Goal: Find specific page/section: Find specific page/section

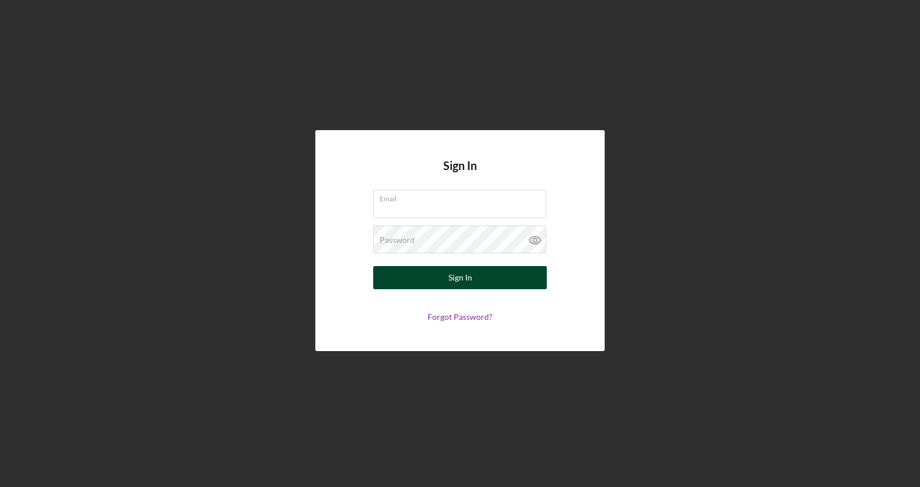
type input "[EMAIL_ADDRESS][DOMAIN_NAME]"
click at [428, 282] on button "Sign In" at bounding box center [460, 277] width 174 height 23
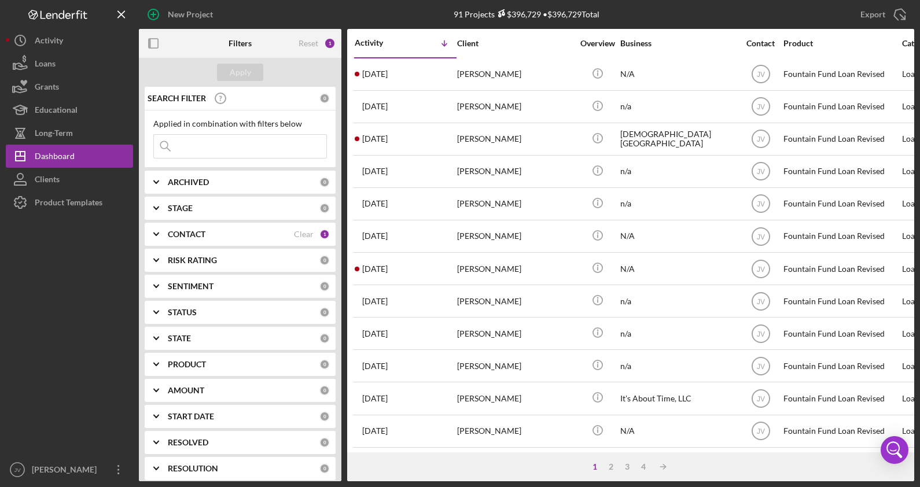
click at [202, 234] on b "CONTACT" at bounding box center [187, 234] width 38 height 9
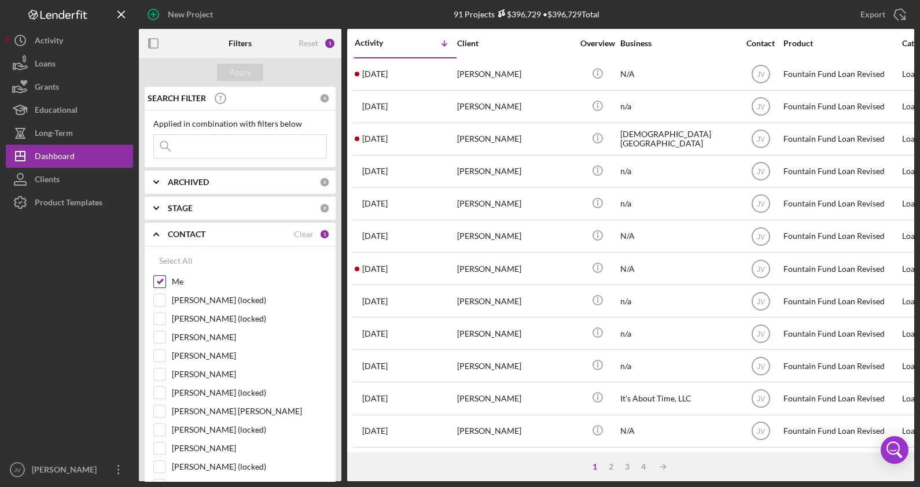
click at [158, 284] on input "Me" at bounding box center [160, 282] width 12 height 12
checkbox input "false"
click at [156, 406] on input "[PERSON_NAME] [PERSON_NAME]" at bounding box center [160, 412] width 12 height 12
checkbox input "true"
click at [209, 142] on input at bounding box center [240, 146] width 172 height 23
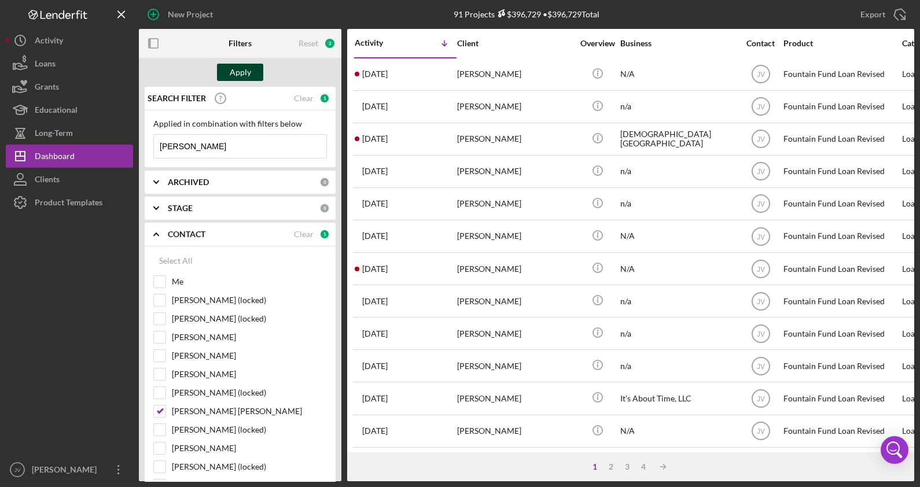
click at [236, 69] on div "Apply" at bounding box center [240, 72] width 21 height 17
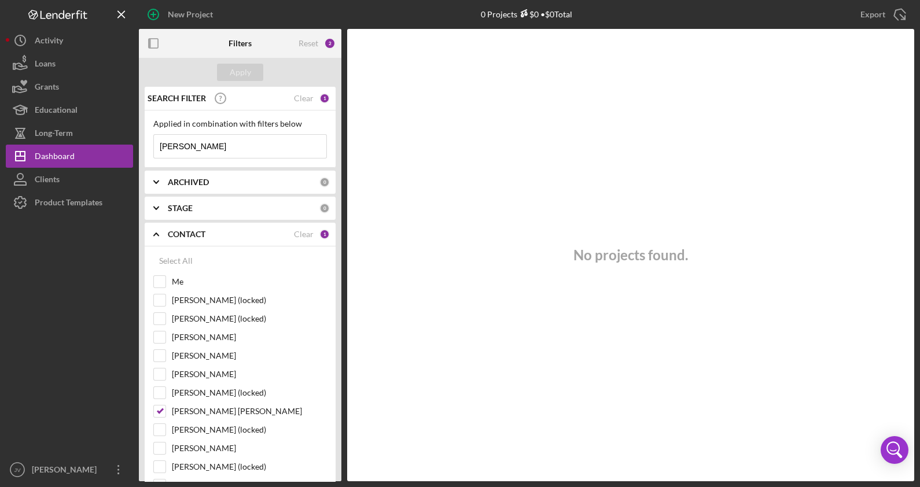
click at [226, 153] on input "[PERSON_NAME]" at bounding box center [240, 146] width 172 height 23
drag, startPoint x: 224, startPoint y: 148, endPoint x: 133, endPoint y: 142, distance: 91.6
click at [133, 142] on div "New Project 0 Projects $0 • $0 Total Export Icon/Export Filters Reset 2 Apply S…" at bounding box center [460, 240] width 908 height 481
type input "michae"
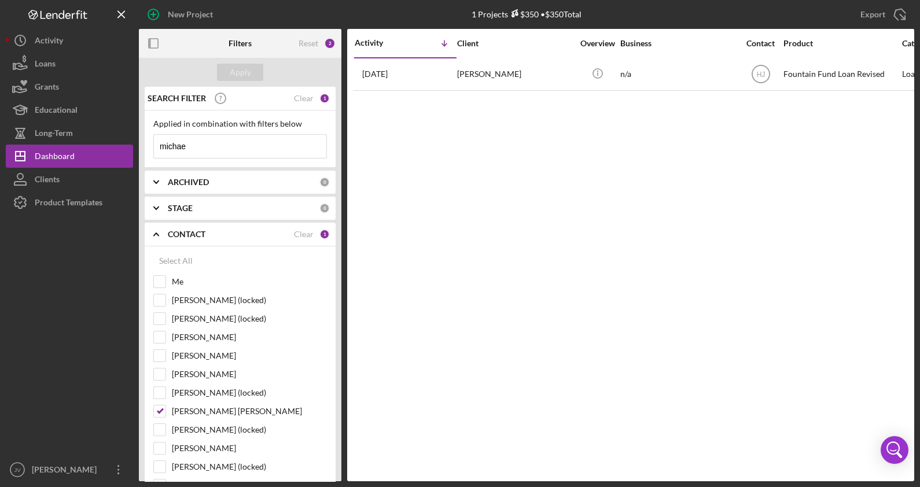
drag, startPoint x: 282, startPoint y: 146, endPoint x: 135, endPoint y: 144, distance: 147.0
click at [135, 144] on div "New Project 1 Projects $350 • $350 Total Export Icon/Export Filters Reset 2 App…" at bounding box center [460, 240] width 908 height 481
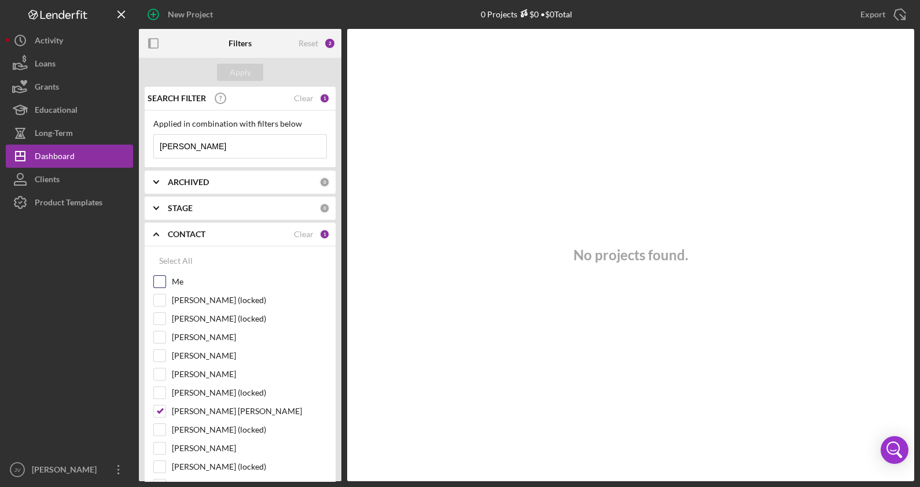
type input "[PERSON_NAME]"
click at [163, 287] on div at bounding box center [159, 281] width 13 height 13
click at [164, 283] on input "Me" at bounding box center [160, 282] width 12 height 12
checkbox input "true"
click at [242, 75] on div "Apply" at bounding box center [240, 72] width 21 height 17
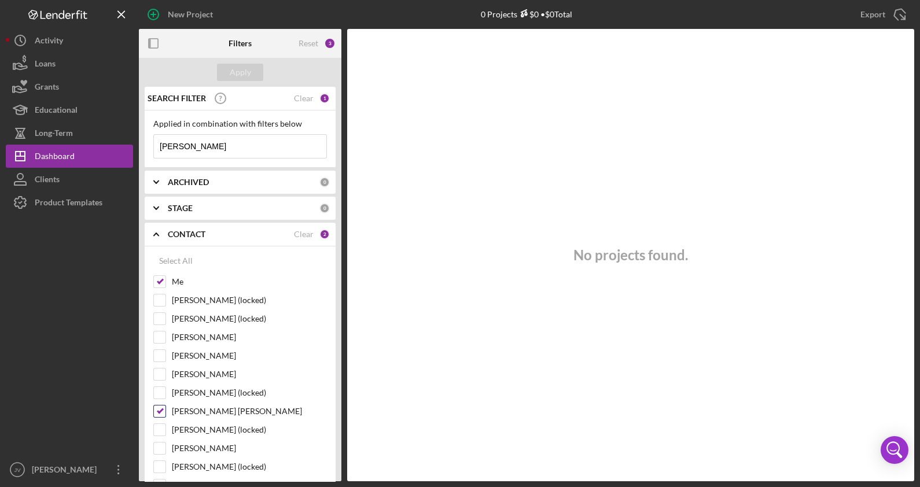
click at [159, 411] on input "[PERSON_NAME] [PERSON_NAME]" at bounding box center [160, 412] width 12 height 12
checkbox input "false"
click at [246, 83] on div "Apply" at bounding box center [240, 72] width 202 height 29
click at [246, 76] on div "Apply" at bounding box center [240, 72] width 21 height 17
drag, startPoint x: 216, startPoint y: 142, endPoint x: 139, endPoint y: 142, distance: 76.9
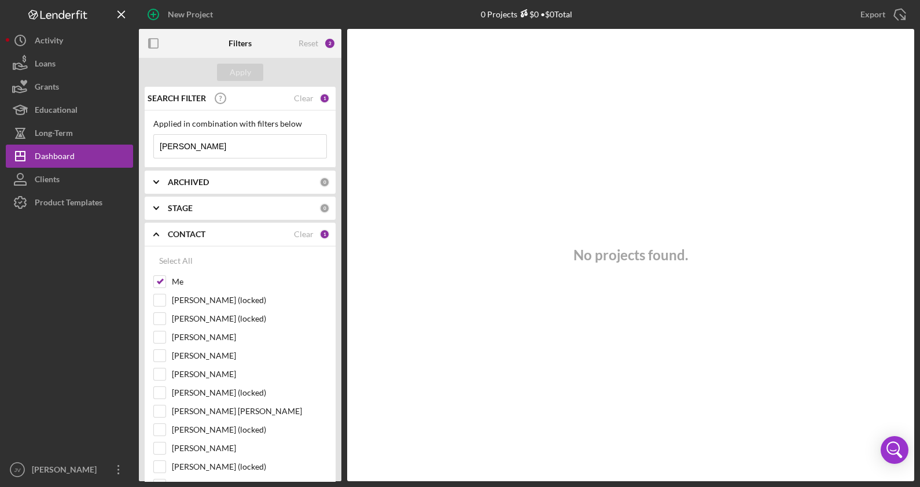
click at [139, 142] on div "SEARCH FILTER Clear 1 Applied in combination with filters below [PERSON_NAME] I…" at bounding box center [240, 284] width 202 height 395
click at [165, 282] on input "Me" at bounding box center [160, 282] width 12 height 12
checkbox input "false"
click at [159, 408] on input "[PERSON_NAME] [PERSON_NAME]" at bounding box center [160, 412] width 12 height 12
checkbox input "true"
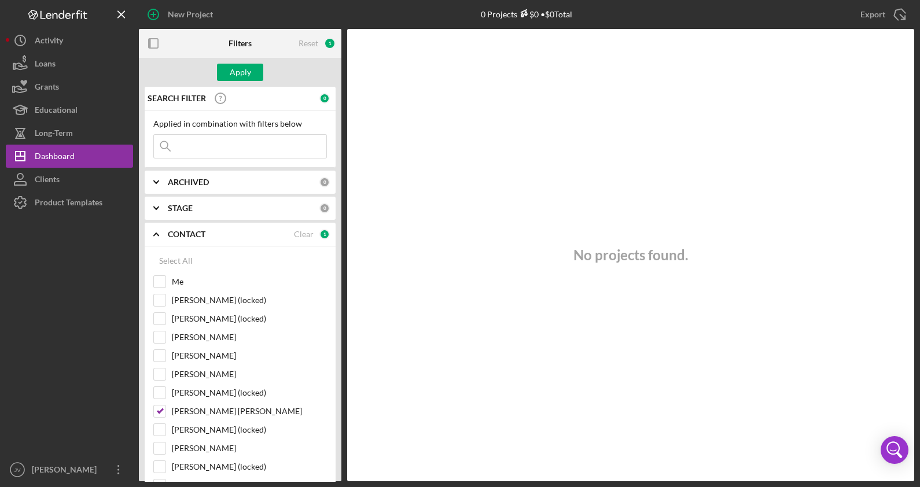
click at [235, 151] on input at bounding box center [240, 146] width 172 height 23
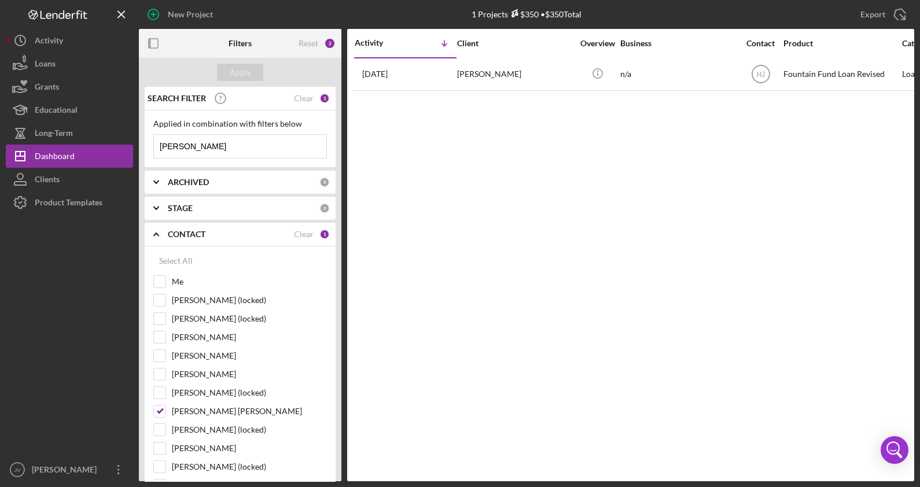
drag, startPoint x: 211, startPoint y: 149, endPoint x: 148, endPoint y: 148, distance: 63.1
click at [148, 148] on div "Applied in combination with filters below [PERSON_NAME] Icon/Menu Close" at bounding box center [240, 138] width 191 height 57
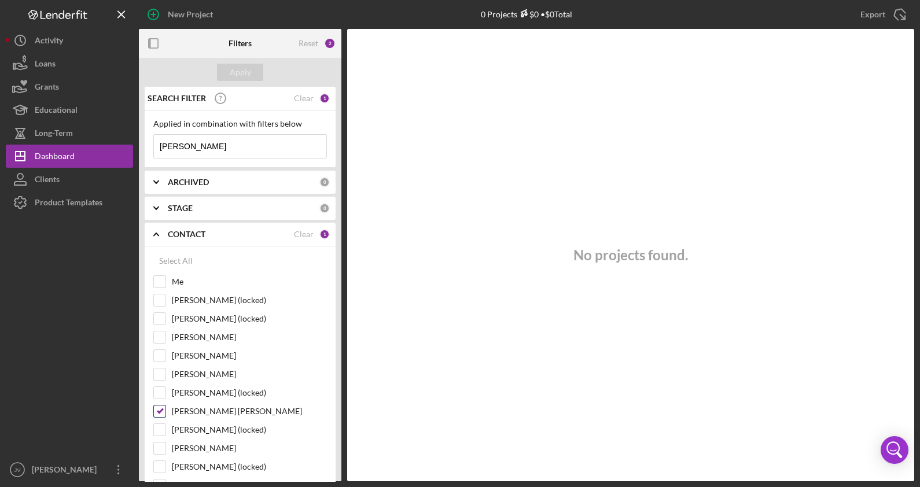
type input "[PERSON_NAME]"
click at [159, 408] on input "[PERSON_NAME] [PERSON_NAME]" at bounding box center [160, 412] width 12 height 12
checkbox input "false"
click at [157, 283] on input "Me" at bounding box center [160, 282] width 12 height 12
checkbox input "true"
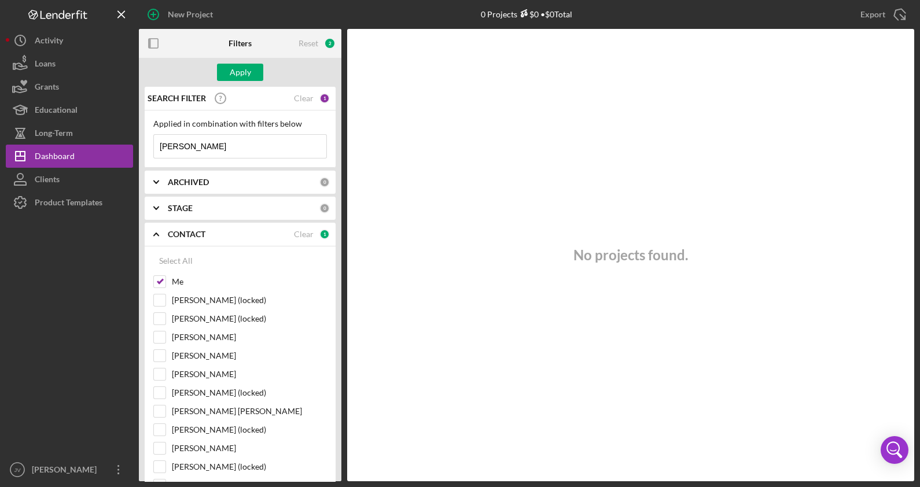
drag, startPoint x: 205, startPoint y: 145, endPoint x: 145, endPoint y: 144, distance: 60.2
click at [145, 144] on div "Applied in combination with filters below [PERSON_NAME] Icon/Menu Close" at bounding box center [240, 138] width 191 height 57
type input "[PERSON_NAME]"
